Goal: Information Seeking & Learning: Check status

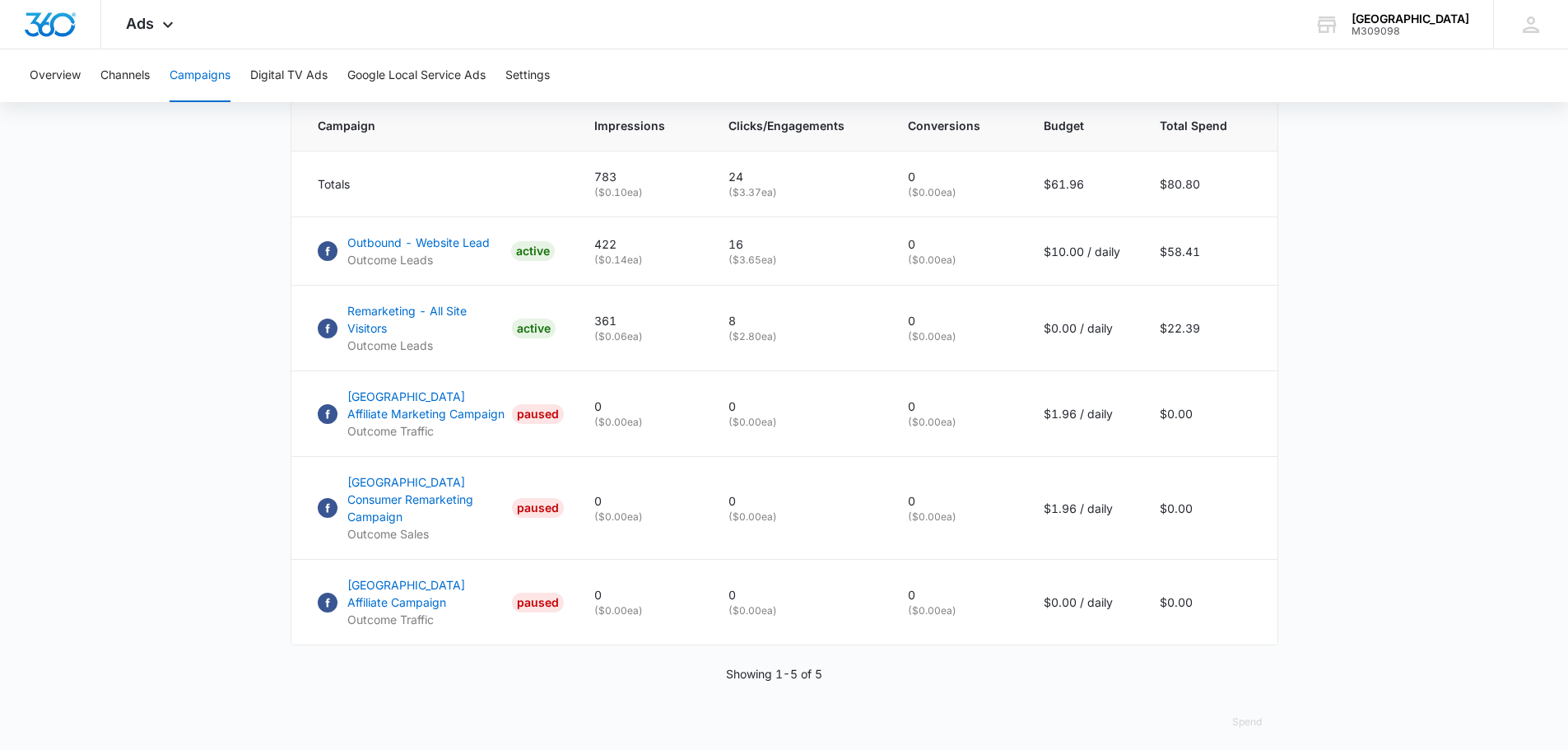
scroll to position [710, 0]
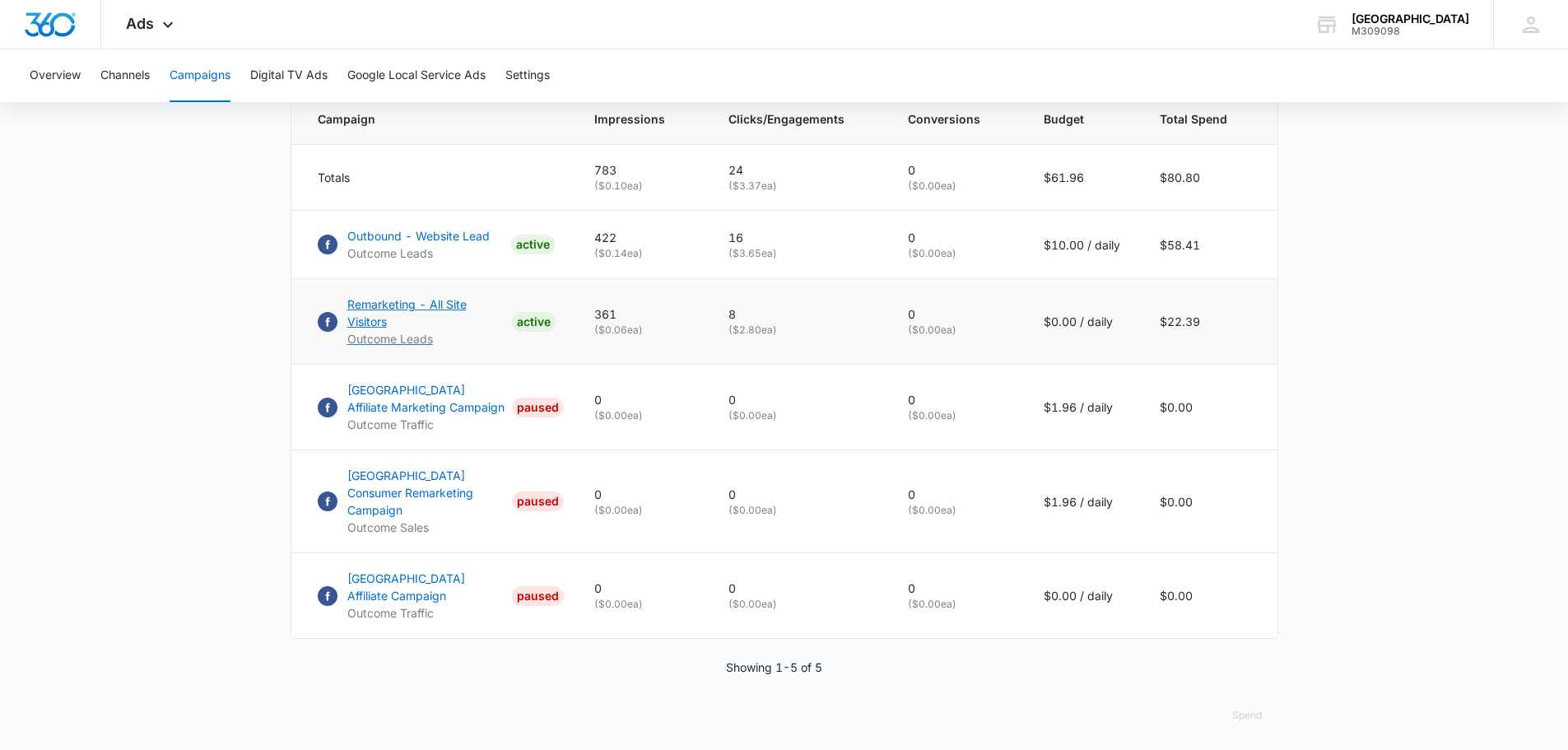
click at [398, 314] on p "Remarketing - All Site Visitors" at bounding box center [426, 312] width 157 height 35
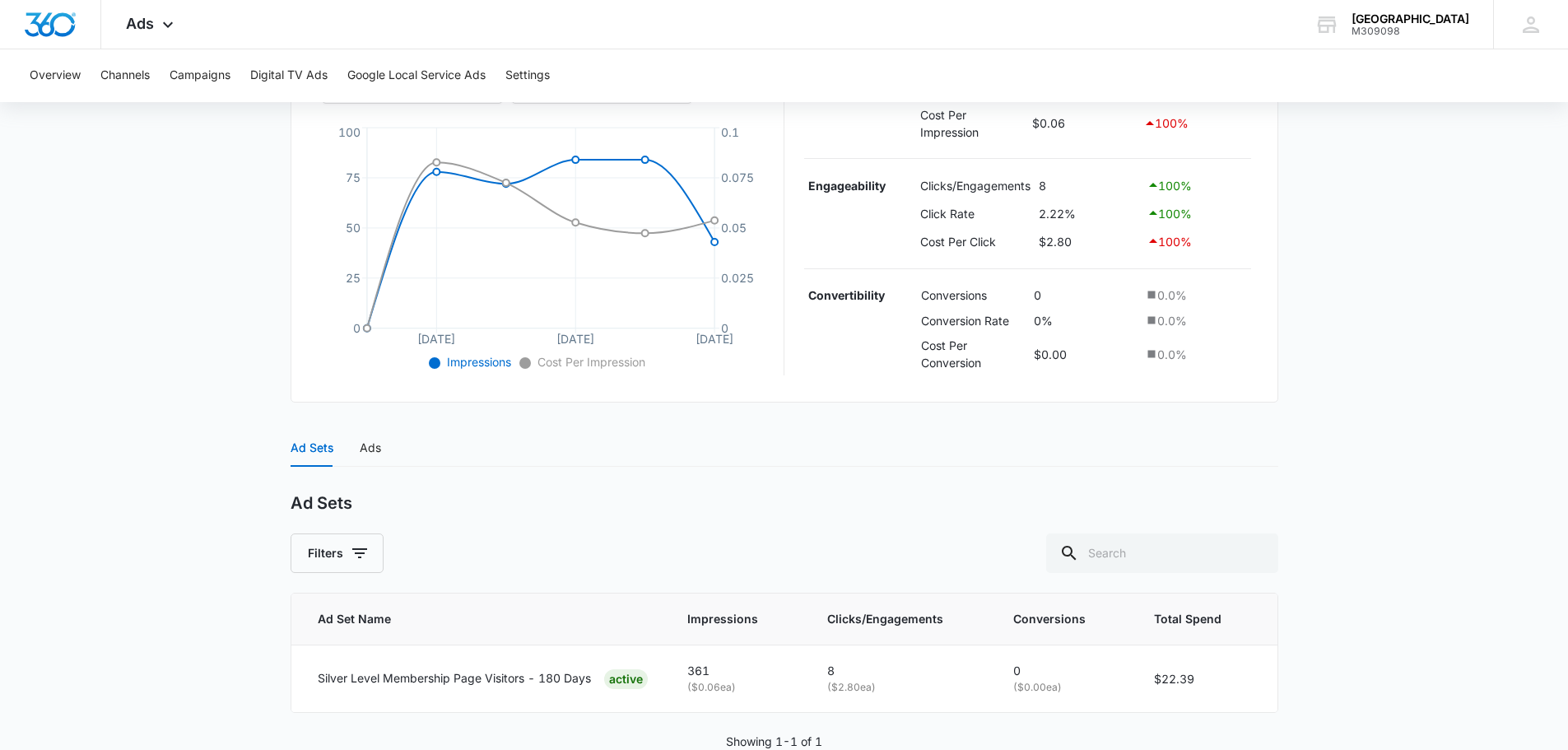
scroll to position [391, 0]
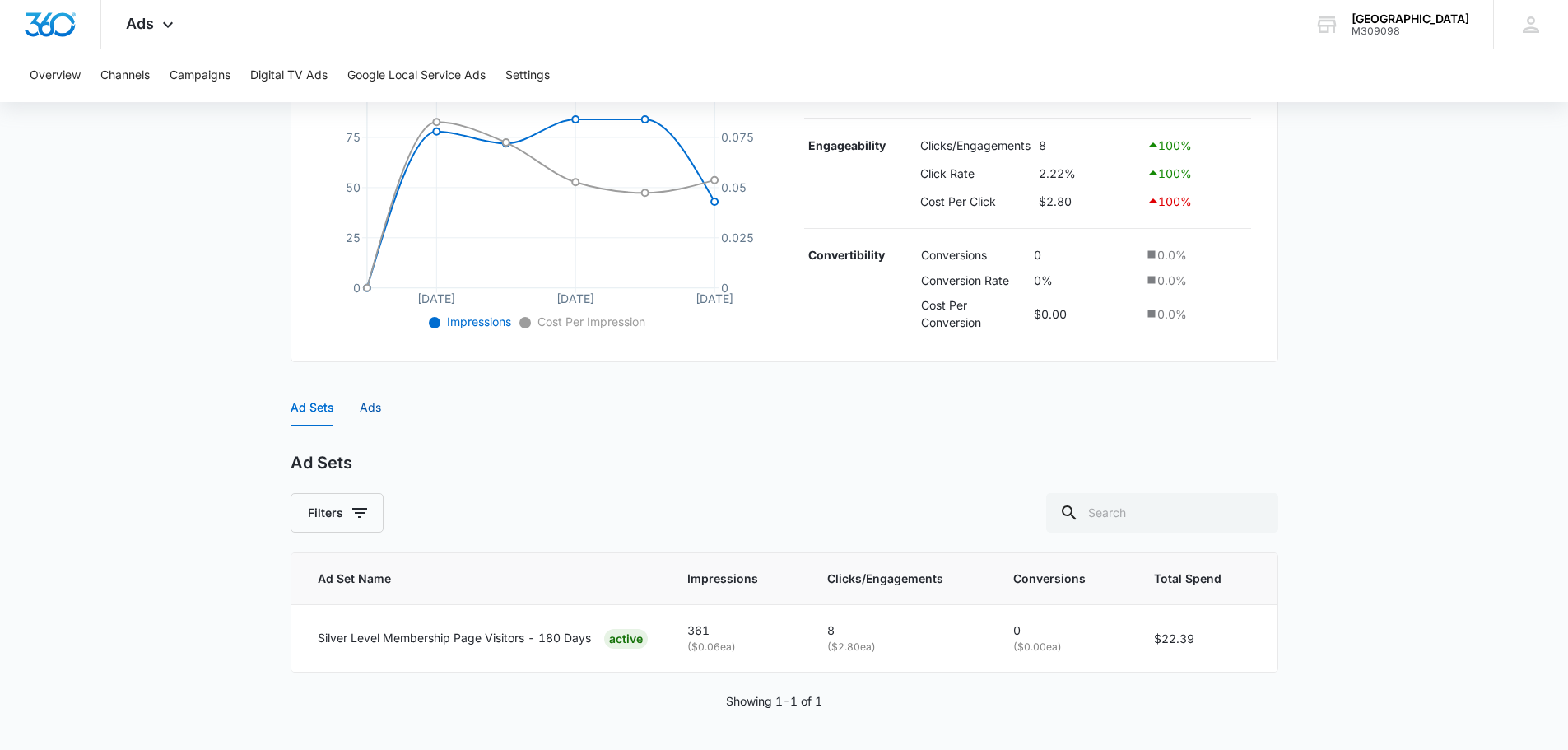
click at [371, 407] on div "Ads" at bounding box center [370, 408] width 21 height 18
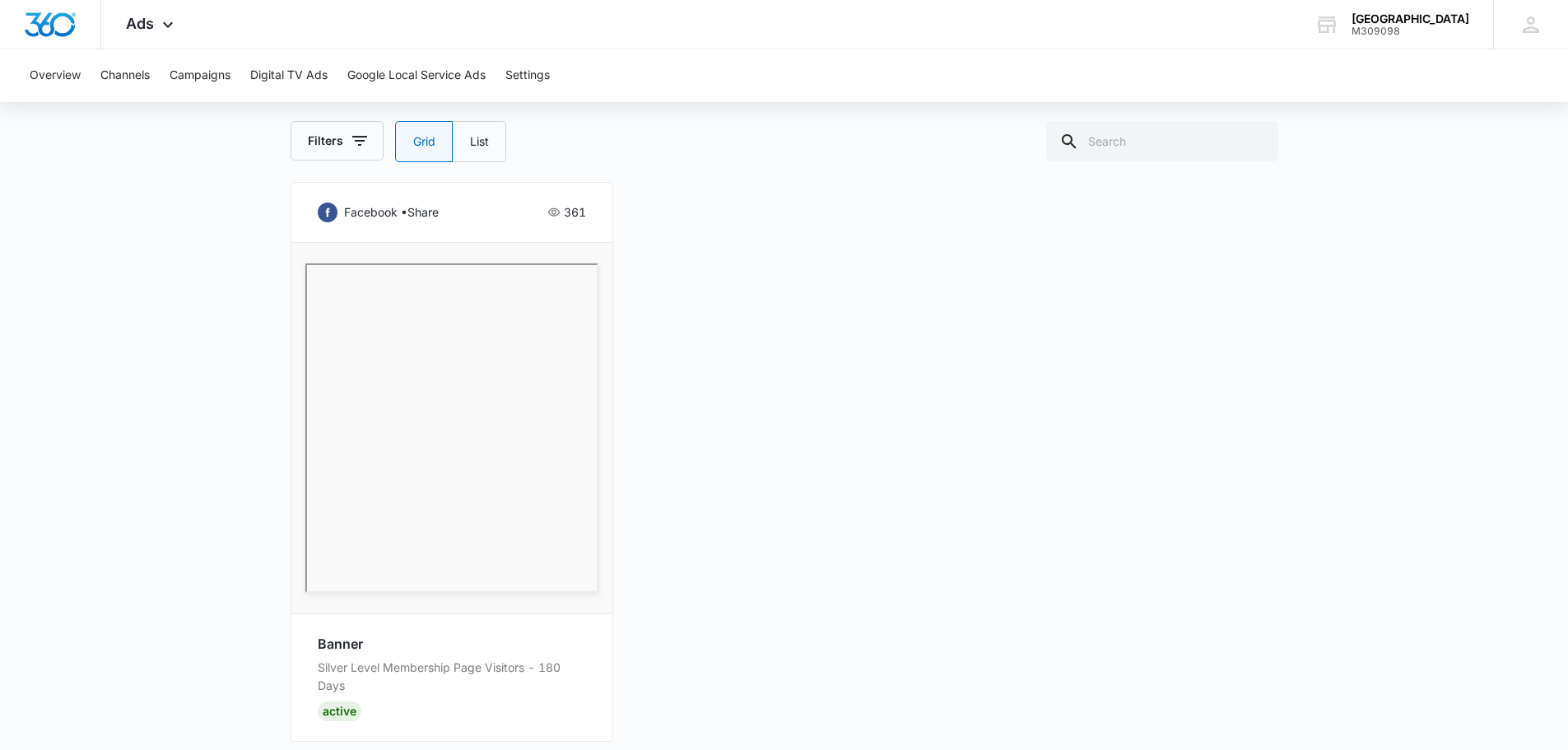
scroll to position [798, 0]
click at [54, 78] on button "Overview" at bounding box center [55, 76] width 51 height 53
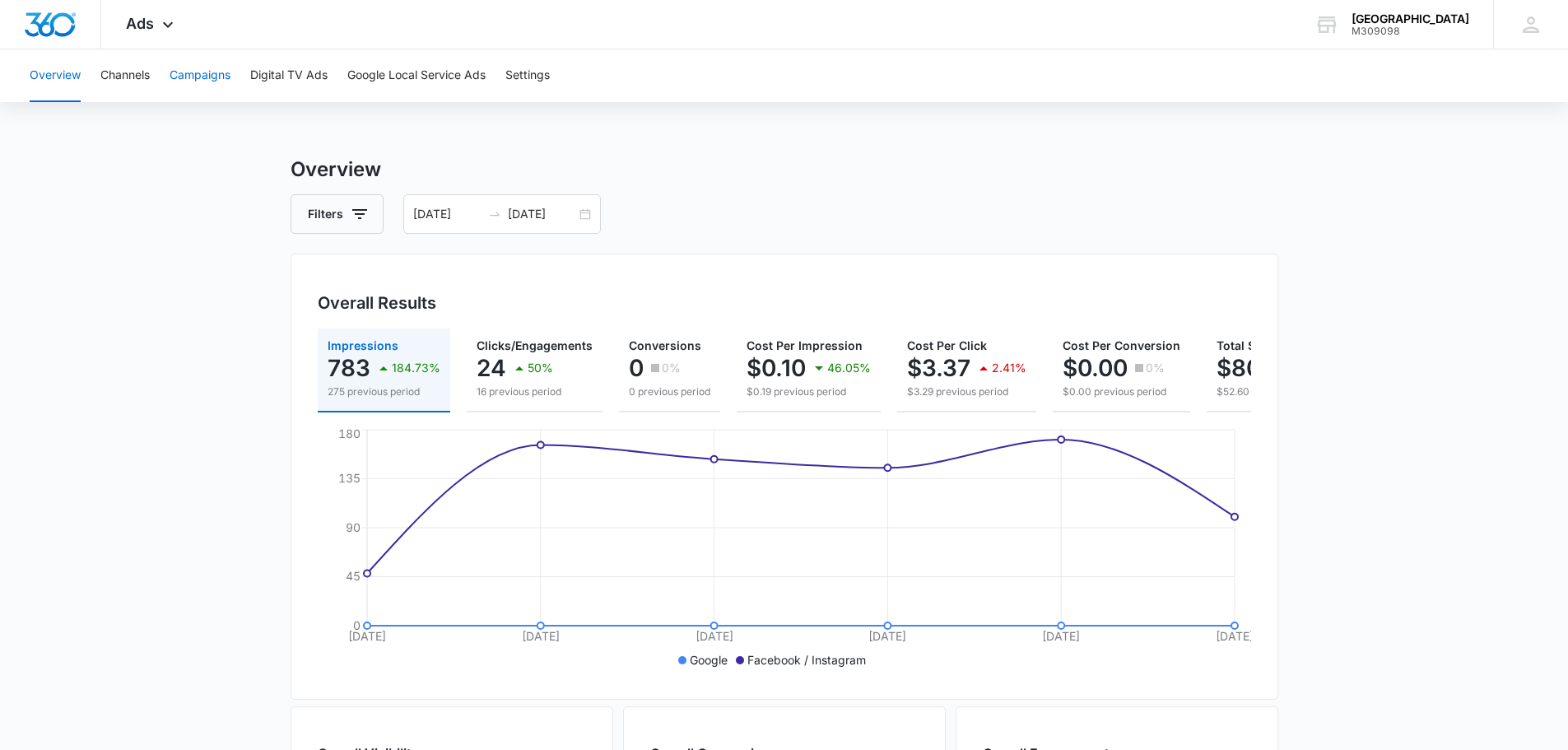
click at [184, 70] on button "Campaigns" at bounding box center [199, 76] width 61 height 53
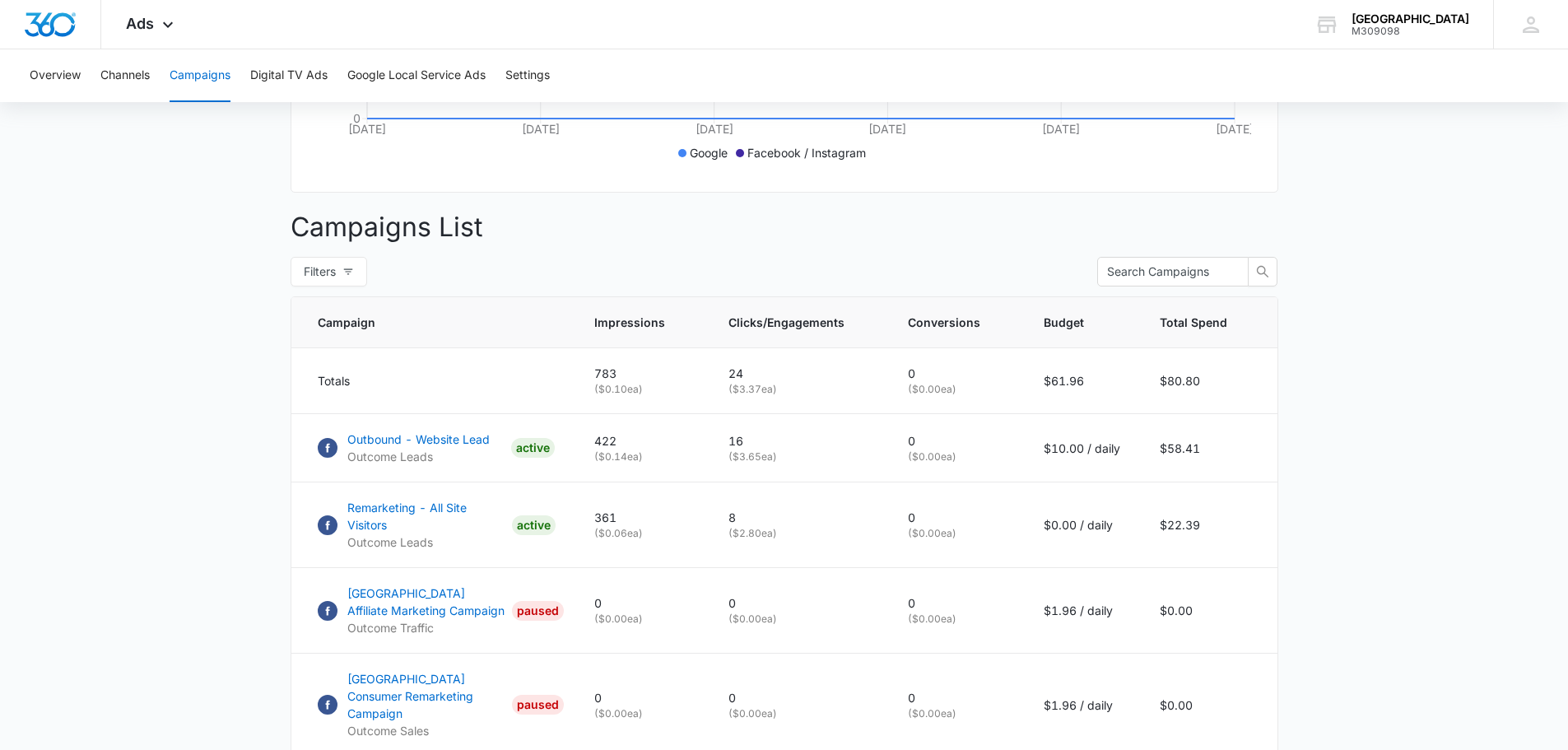
scroll to position [508, 0]
click at [444, 447] on p "Outbound - Website Lead" at bounding box center [418, 438] width 143 height 17
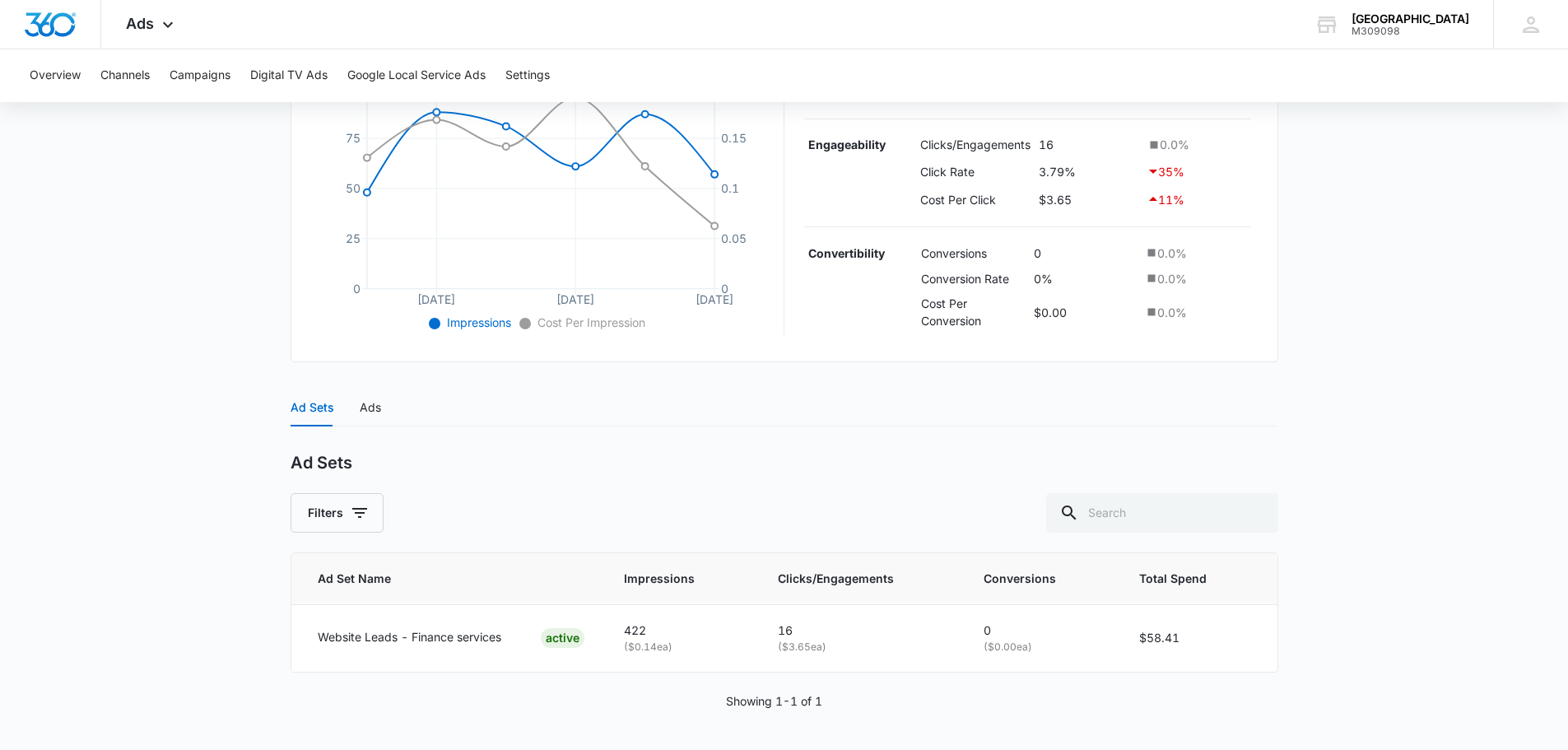
scroll to position [385, 0]
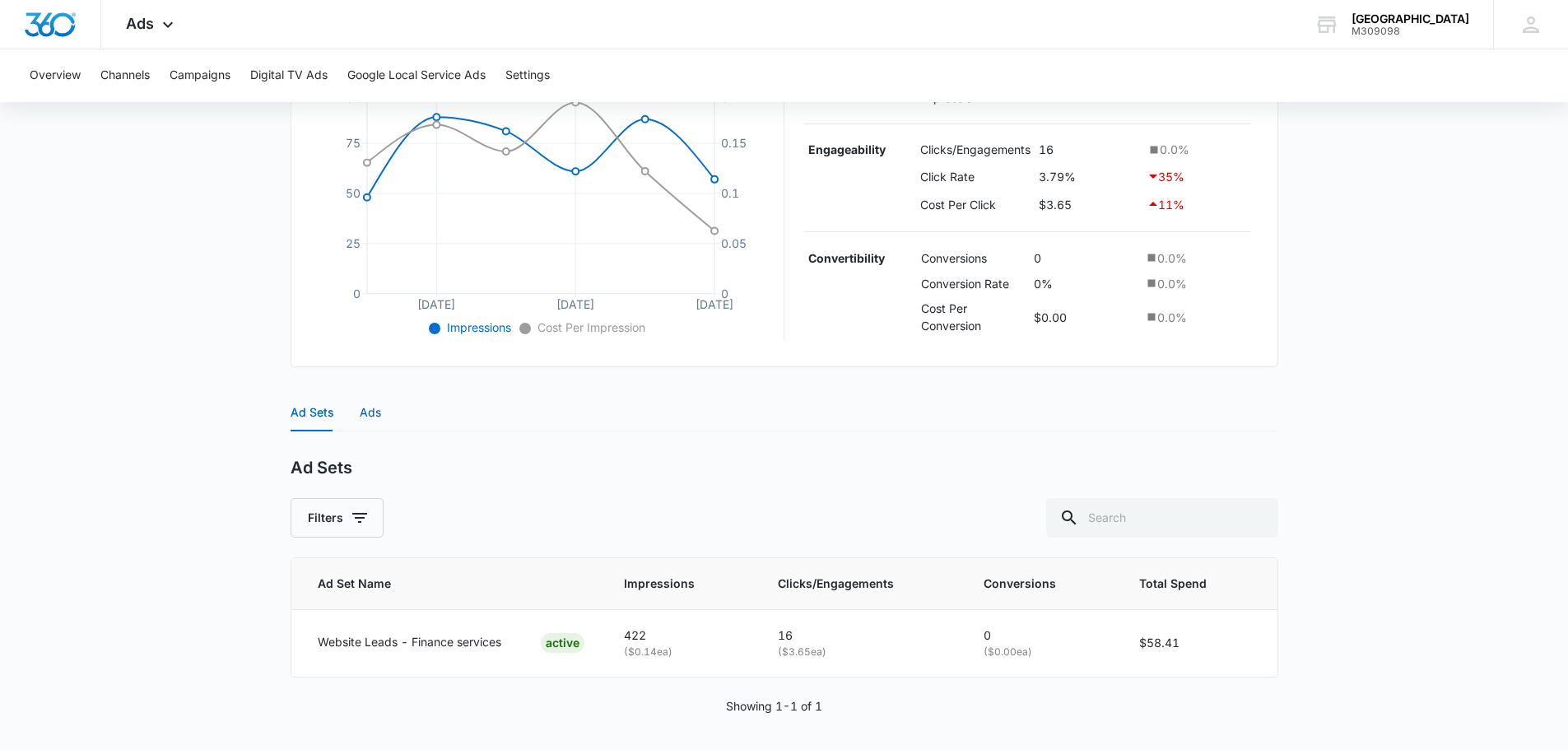
click at [373, 412] on div "Ads" at bounding box center [370, 412] width 21 height 18
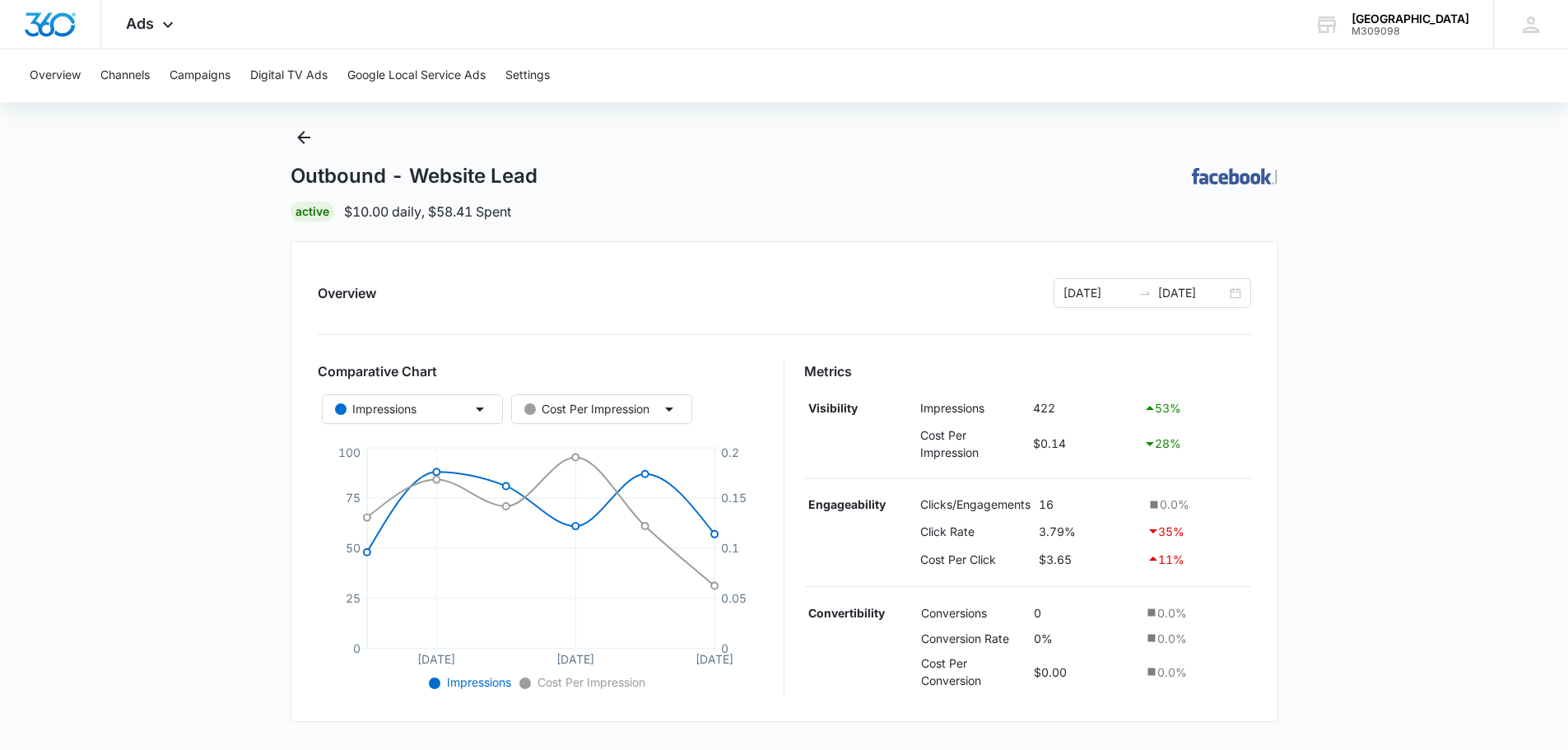
scroll to position [0, 0]
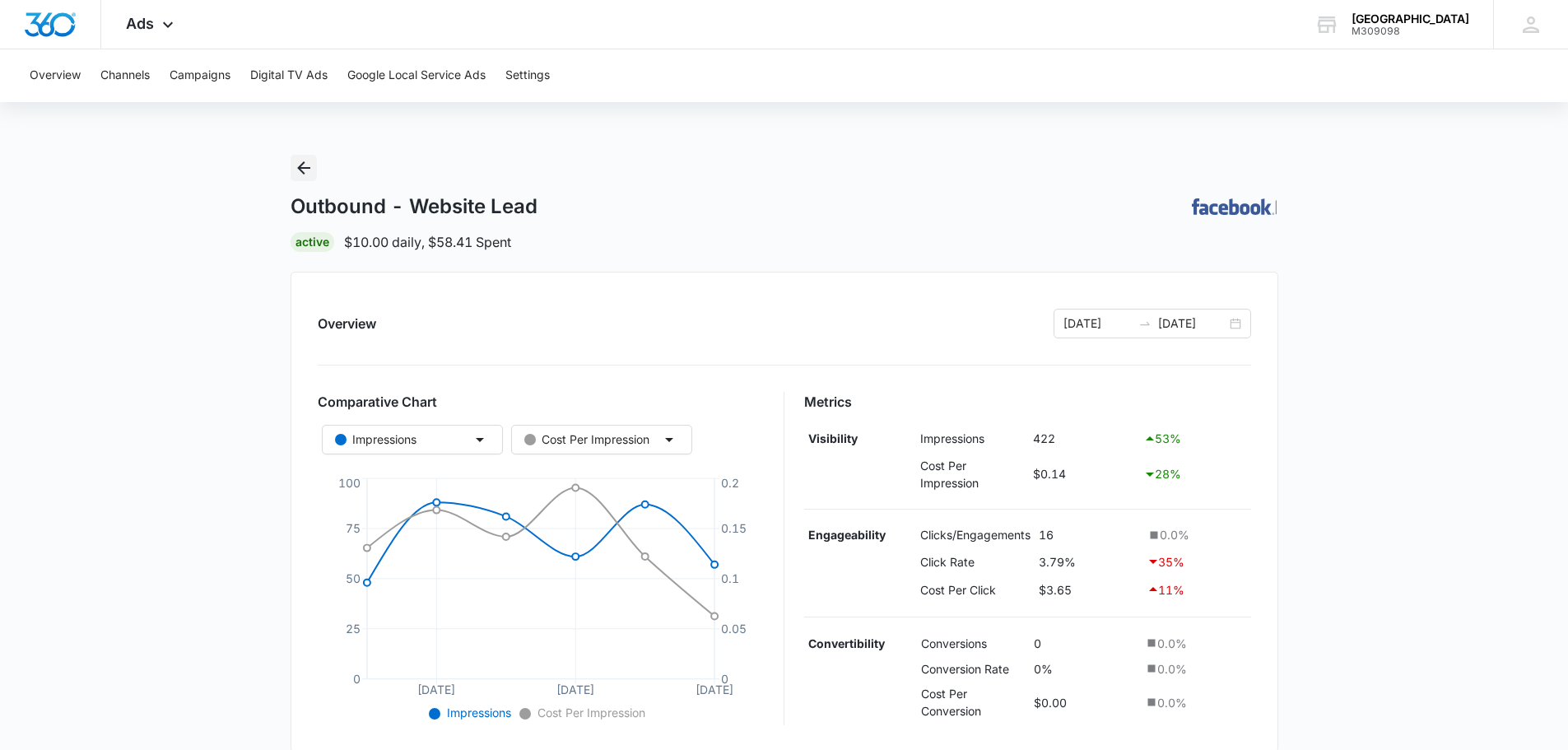
click at [300, 167] on icon "Back" at bounding box center [303, 168] width 13 height 13
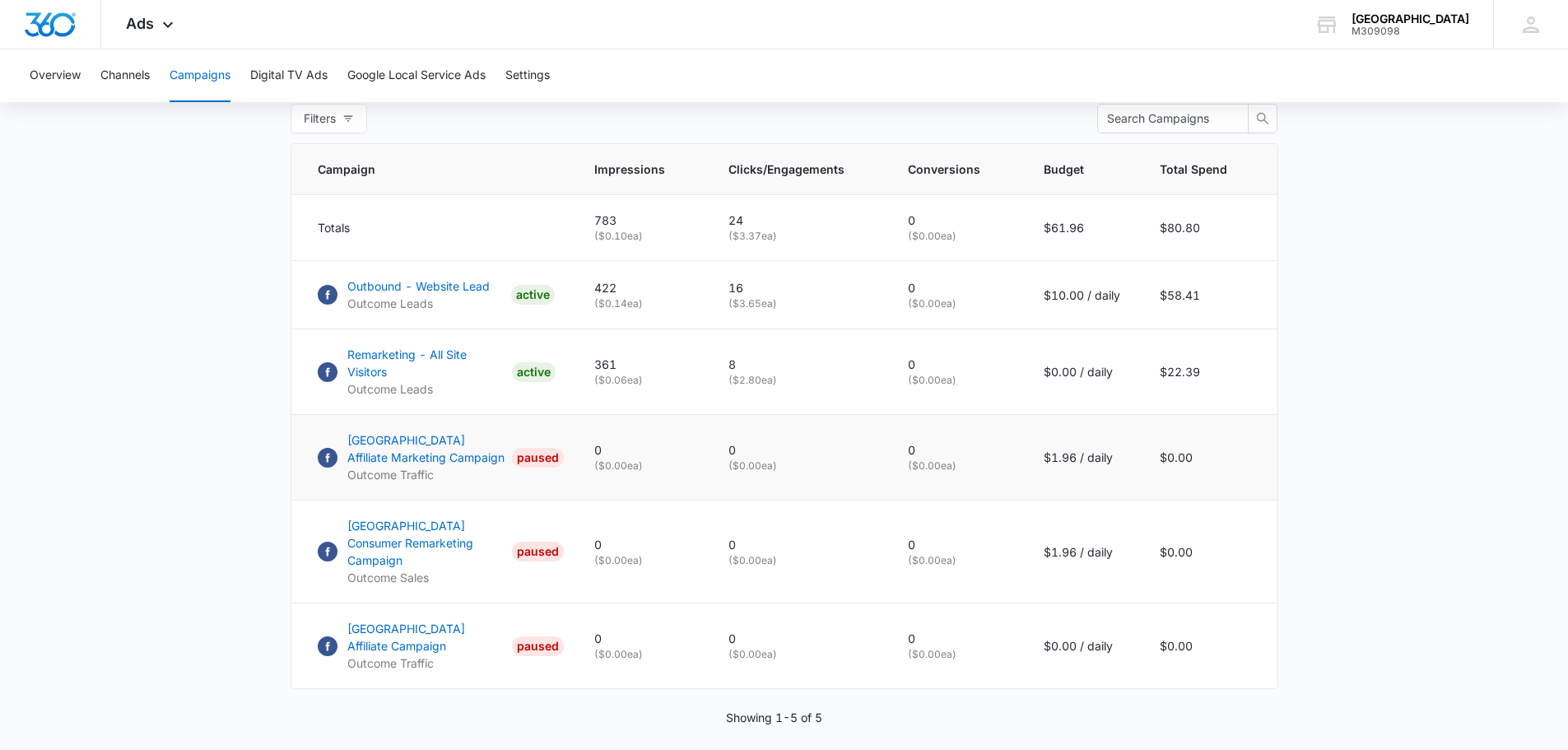
scroll to position [662, 0]
click at [459, 360] on p "Remarketing - All Site Visitors" at bounding box center [426, 361] width 157 height 35
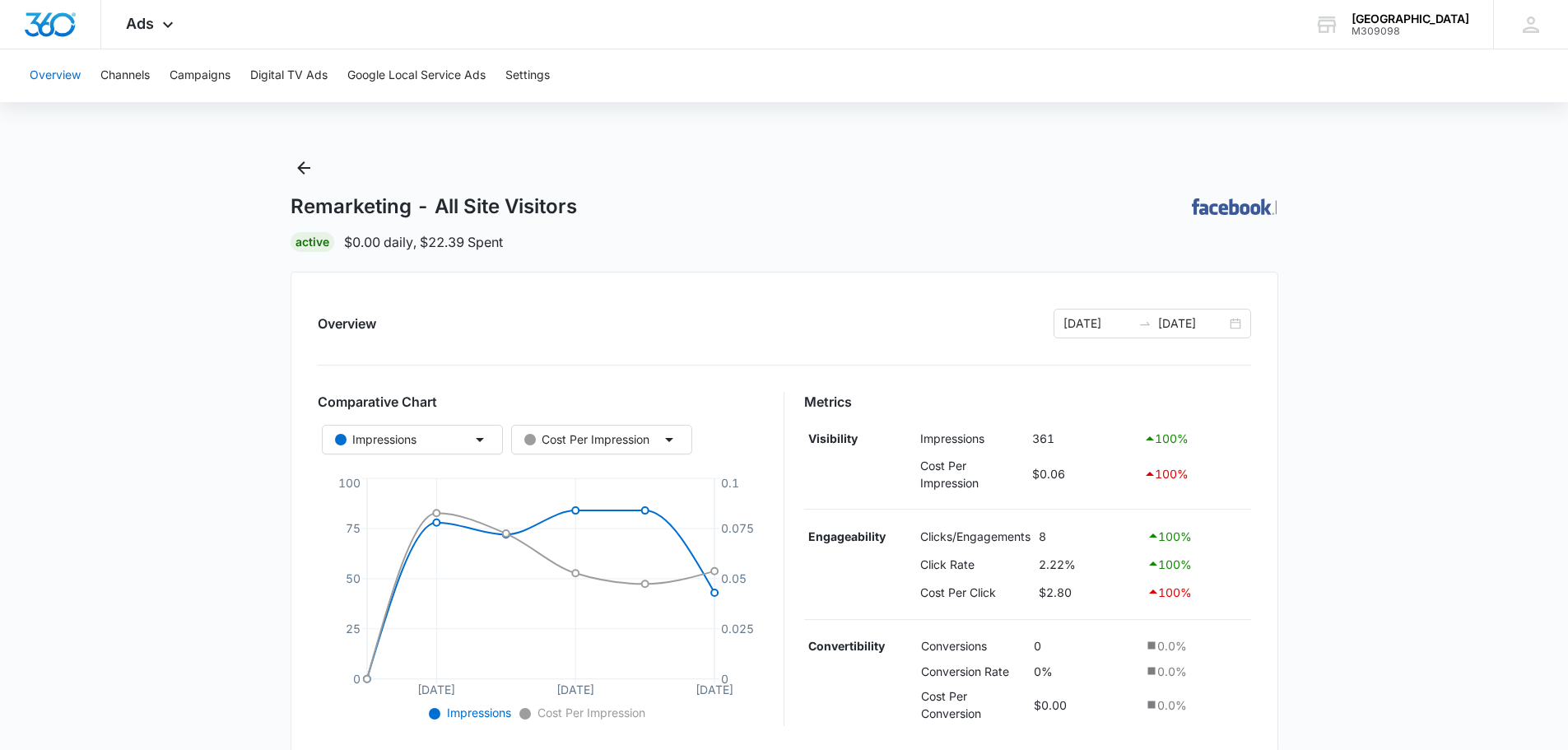
click at [73, 82] on button "Overview" at bounding box center [55, 76] width 51 height 53
